Goal: Browse casually

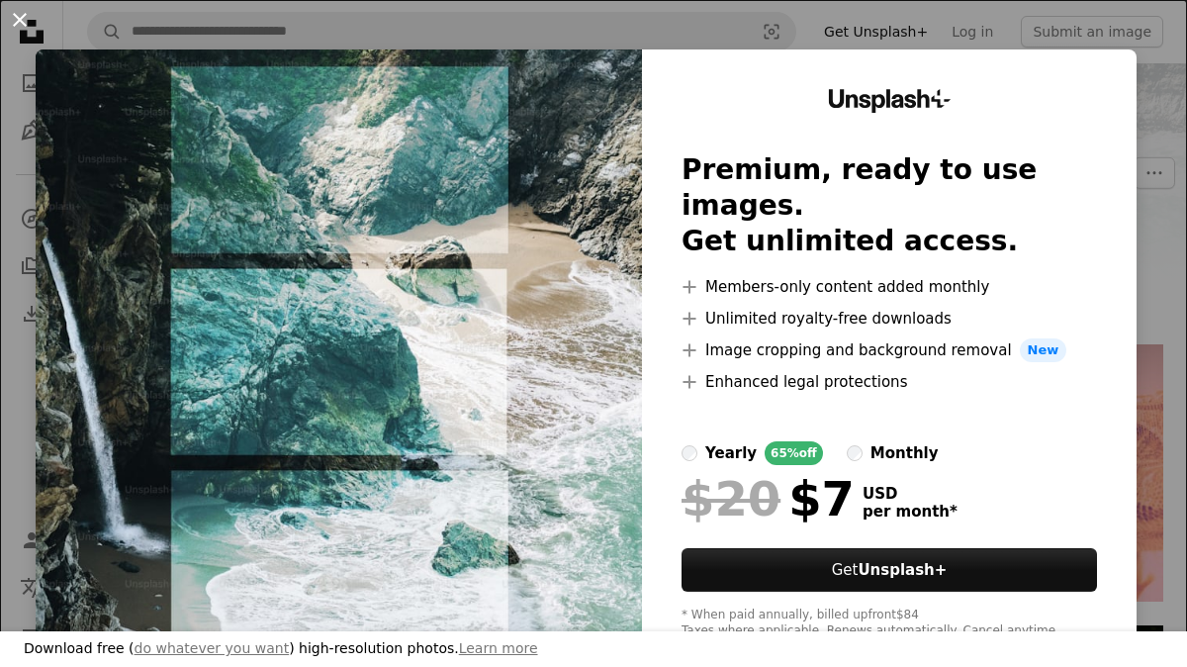
click at [20, 17] on button "An X shape" at bounding box center [20, 20] width 24 height 24
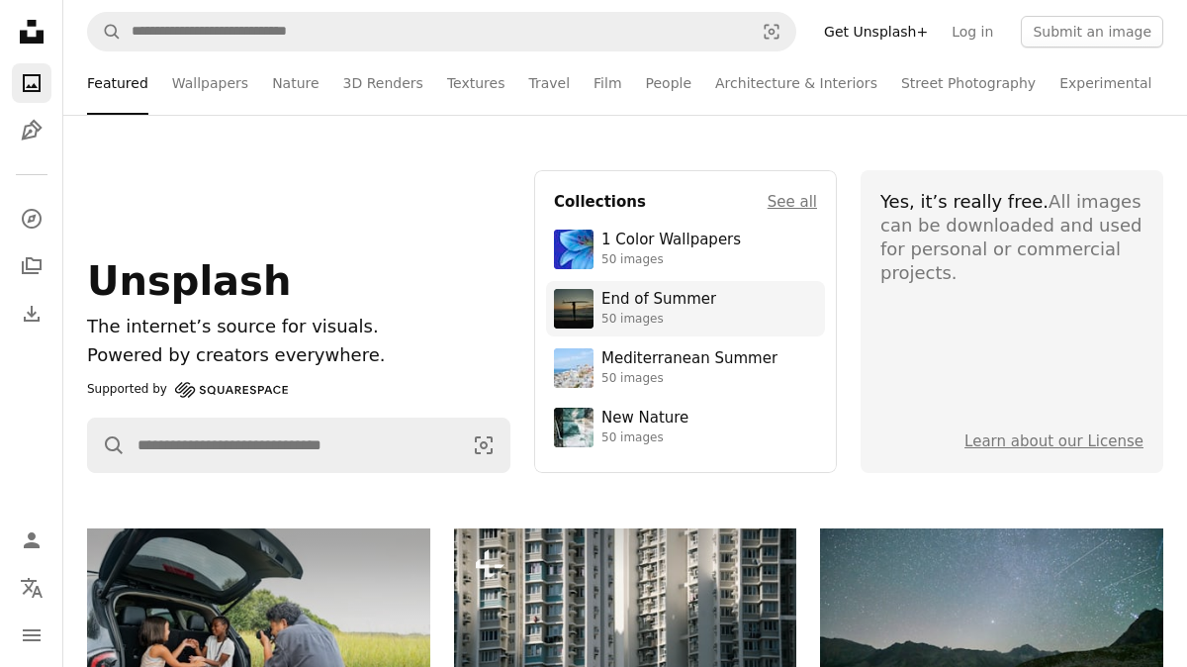
click at [639, 328] on link "End of Summer 50 images" at bounding box center [685, 309] width 263 height 40
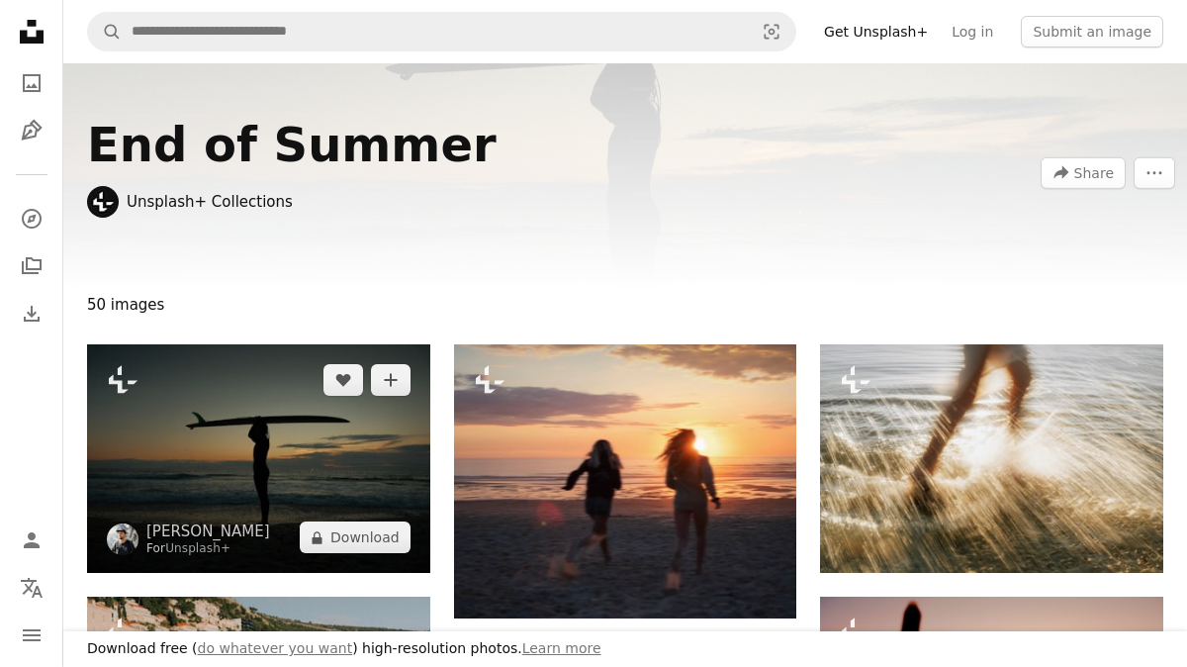
click at [345, 467] on img at bounding box center [258, 458] width 343 height 228
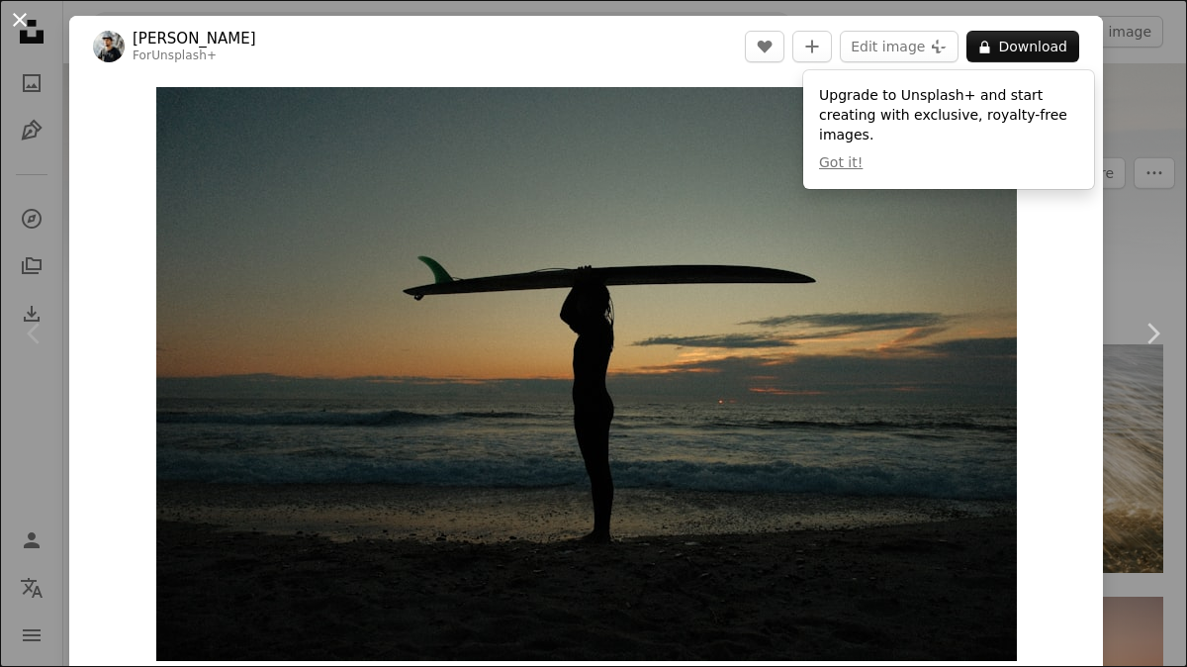
click at [19, 18] on button "An X shape" at bounding box center [20, 20] width 24 height 24
